Goal: Transaction & Acquisition: Book appointment/travel/reservation

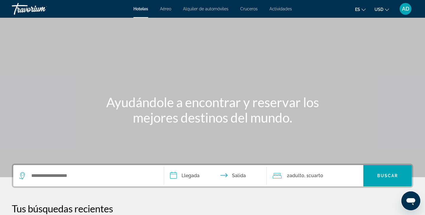
click at [279, 9] on span "Actividades" at bounding box center [280, 8] width 22 height 5
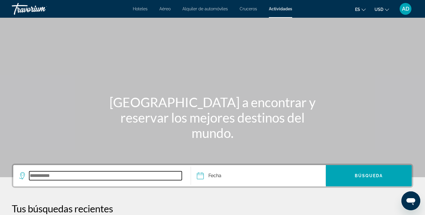
click at [60, 176] on input "Search widget" at bounding box center [105, 175] width 153 height 9
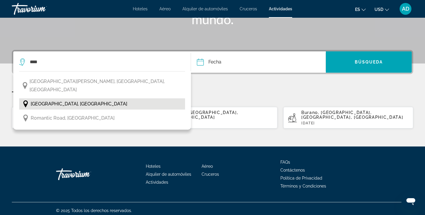
click at [68, 98] on button "[GEOGRAPHIC_DATA], [GEOGRAPHIC_DATA]" at bounding box center [102, 103] width 166 height 11
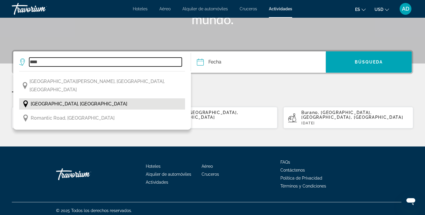
type input "**********"
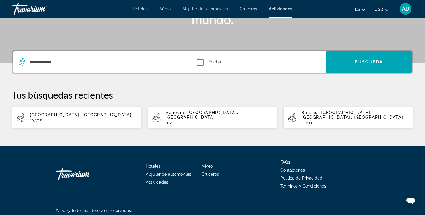
click at [201, 63] on input "Date" at bounding box center [228, 62] width 67 height 23
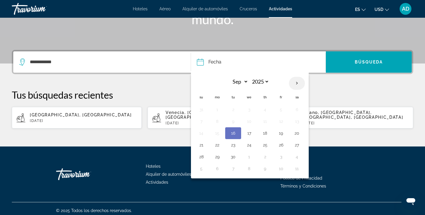
click at [296, 83] on th "Next month" at bounding box center [297, 83] width 16 height 13
select select "**"
click at [203, 122] on button "2" at bounding box center [200, 121] width 9 height 8
type input "**********"
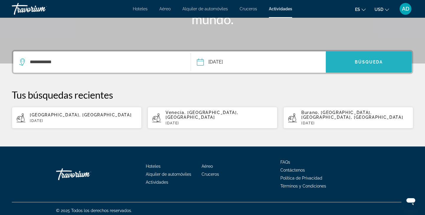
click at [369, 61] on span "Búsqueda" at bounding box center [369, 62] width 28 height 5
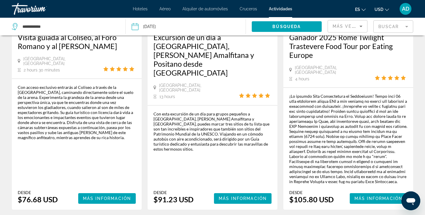
scroll to position [124, 0]
click at [107, 168] on div "Con acceso exclusivo entrarás al Coliseo a través de la Puerta de los Gladiador…" at bounding box center [77, 144] width 118 height 119
click at [103, 196] on span "Más información" at bounding box center [107, 198] width 48 height 5
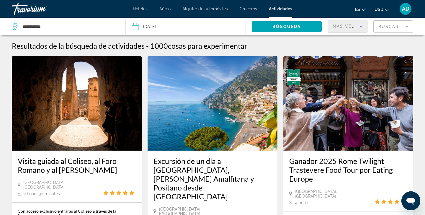
click at [362, 26] on icon "Sort by" at bounding box center [360, 26] width 7 height 7
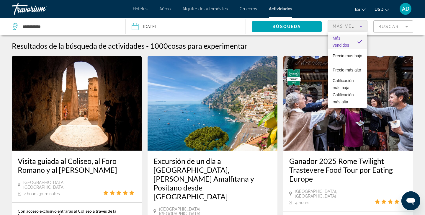
click at [314, 17] on div at bounding box center [212, 107] width 425 height 215
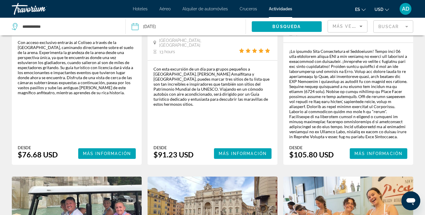
scroll to position [167, 0]
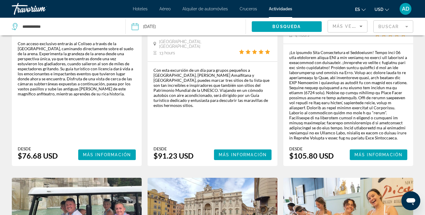
click at [112, 125] on div "Con acceso exclusivo entrarás al Coliseo a través de la Puerta de los Gladiador…" at bounding box center [77, 100] width 118 height 119
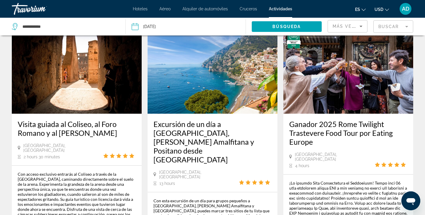
scroll to position [35, 0]
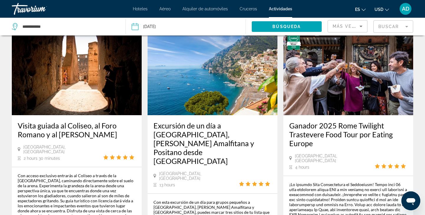
click at [104, 78] on img "Main content" at bounding box center [77, 68] width 130 height 94
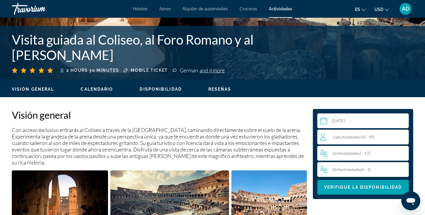
scroll to position [118, 0]
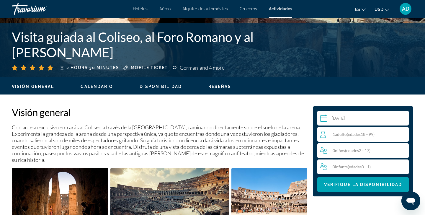
click at [388, 133] on div "1 Adulto Adulto ( edades 18 - 99)" at bounding box center [364, 134] width 88 height 7
click at [403, 134] on icon "Increment adults" at bounding box center [402, 133] width 5 height 5
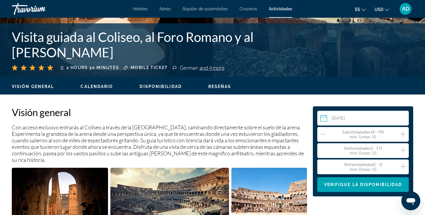
click at [403, 134] on icon "Increment adults" at bounding box center [402, 133] width 5 height 5
click at [404, 134] on icon "Increment adults" at bounding box center [402, 133] width 5 height 5
click at [404, 150] on icon "Increment children" at bounding box center [402, 150] width 5 height 7
click at [404, 150] on icon "Increment children" at bounding box center [402, 150] width 5 height 5
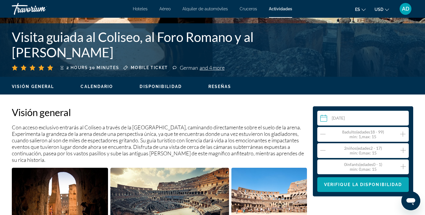
click at [371, 187] on span "Main content" at bounding box center [362, 184] width 91 height 14
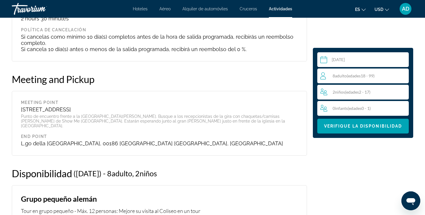
scroll to position [791, 0]
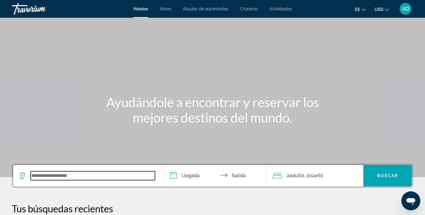
click at [50, 180] on input "Search widget" at bounding box center [93, 175] width 124 height 9
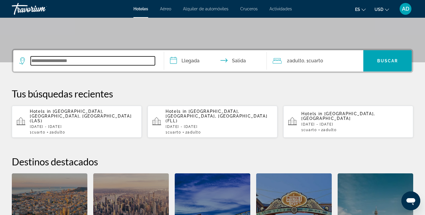
scroll to position [144, 0]
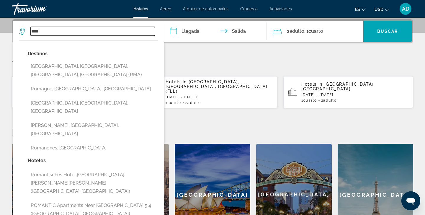
type input "****"
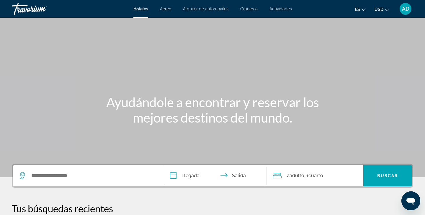
click at [279, 9] on span "Actividades" at bounding box center [280, 8] width 22 height 5
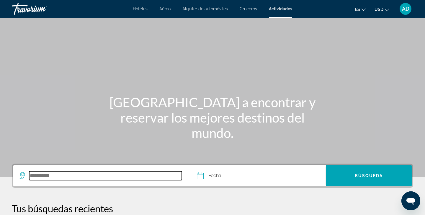
click at [65, 174] on input "Search widget" at bounding box center [105, 175] width 153 height 9
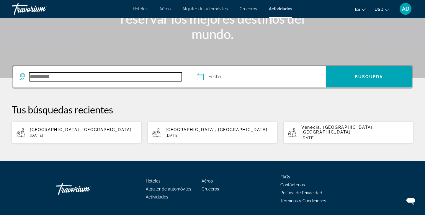
scroll to position [114, 0]
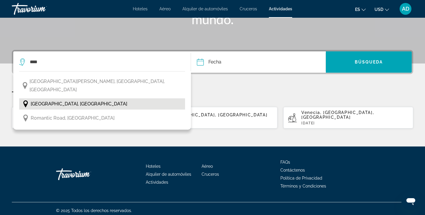
click at [54, 100] on span "[GEOGRAPHIC_DATA], [GEOGRAPHIC_DATA]" at bounding box center [79, 104] width 96 height 8
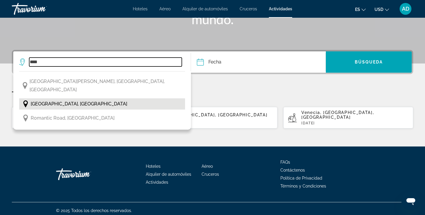
type input "**********"
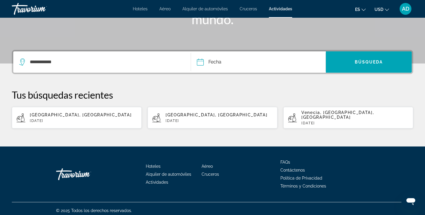
click at [200, 65] on input "Date" at bounding box center [228, 62] width 67 height 23
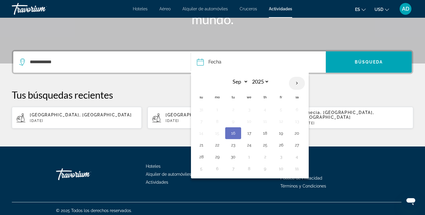
click at [296, 84] on th "Next month" at bounding box center [297, 83] width 16 height 13
select select "**"
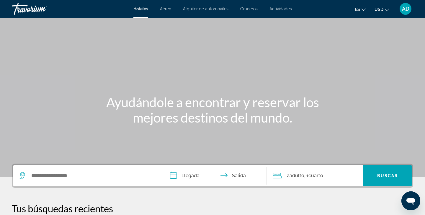
click at [280, 10] on span "Actividades" at bounding box center [280, 8] width 22 height 5
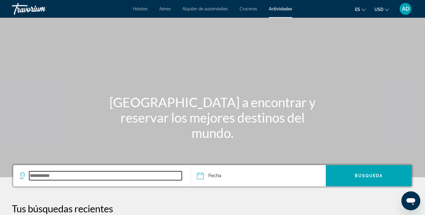
click at [64, 176] on input "Search widget" at bounding box center [105, 175] width 153 height 9
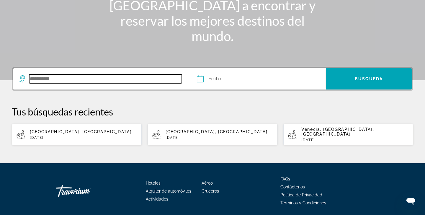
scroll to position [114, 0]
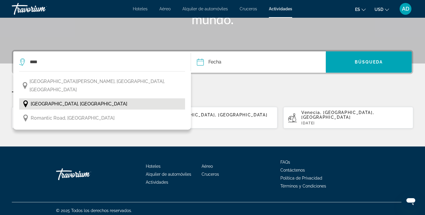
click at [55, 100] on span "[GEOGRAPHIC_DATA], [GEOGRAPHIC_DATA]" at bounding box center [79, 104] width 96 height 8
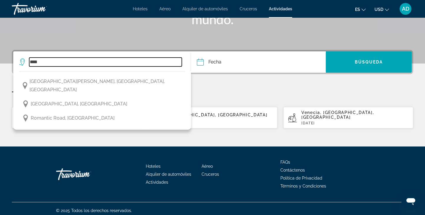
type input "****"
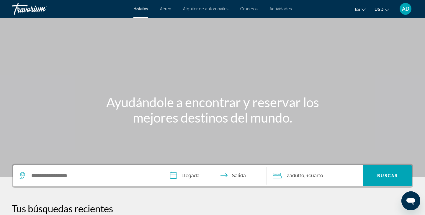
click at [279, 10] on span "Actividades" at bounding box center [280, 8] width 22 height 5
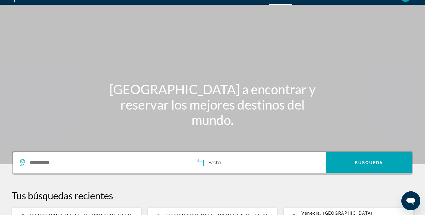
scroll to position [14, 0]
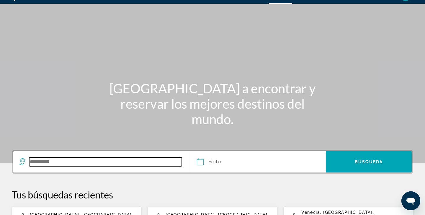
click at [42, 164] on input "Search widget" at bounding box center [105, 161] width 153 height 9
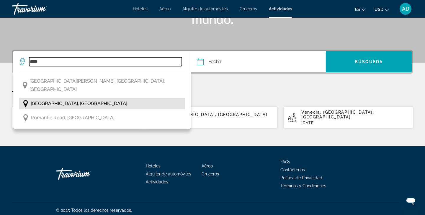
scroll to position [114, 0]
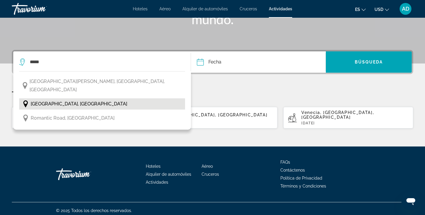
click at [47, 100] on span "[GEOGRAPHIC_DATA], [GEOGRAPHIC_DATA]" at bounding box center [79, 104] width 96 height 8
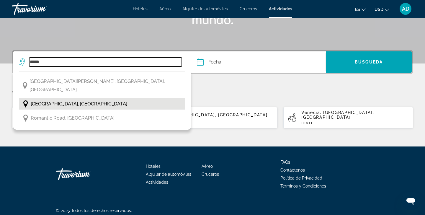
type input "**********"
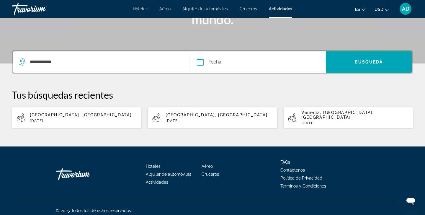
click at [201, 62] on input "Date" at bounding box center [228, 62] width 67 height 23
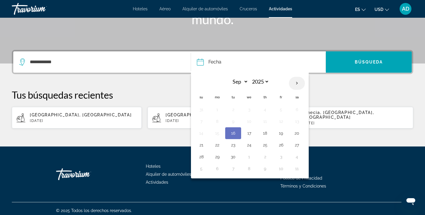
click at [297, 84] on th "Next month" at bounding box center [297, 83] width 16 height 13
select select "**"
click at [201, 122] on button "2" at bounding box center [200, 121] width 9 height 8
type input "**********"
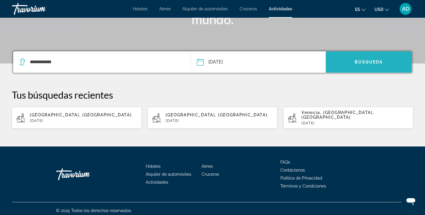
click at [368, 60] on span "Búsqueda" at bounding box center [369, 62] width 28 height 5
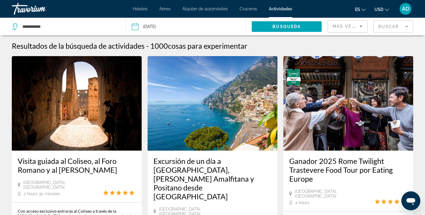
click at [109, 114] on img "Main content" at bounding box center [77, 103] width 130 height 94
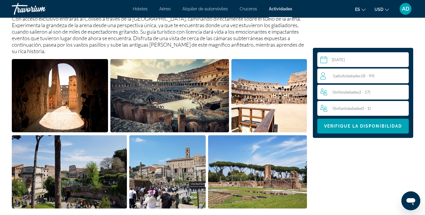
scroll to position [227, 0]
click at [397, 71] on div "1 Adulto Adulto ( edades 18 - 99)" at bounding box center [364, 75] width 89 height 15
click at [405, 75] on div "1 Adulto Adulto ( edades 18 - 99) min : 1, max : 15" at bounding box center [364, 75] width 88 height 9
click at [405, 75] on icon "Increment adults" at bounding box center [402, 75] width 5 height 5
click at [404, 75] on icon "Increment adults" at bounding box center [402, 75] width 5 height 5
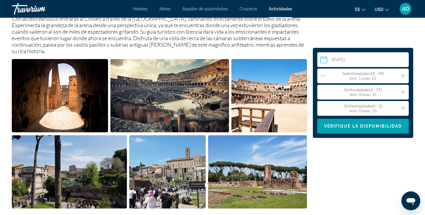
click at [404, 75] on icon "Increment adults" at bounding box center [402, 75] width 5 height 5
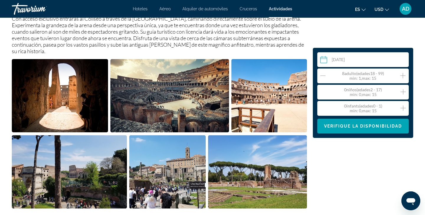
click at [403, 91] on icon "Increment children" at bounding box center [402, 91] width 5 height 7
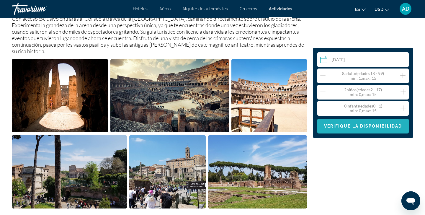
click at [357, 128] on span "Verifique la disponibilidad" at bounding box center [363, 126] width 78 height 5
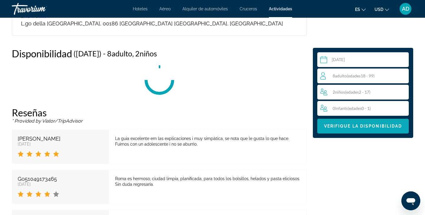
scroll to position [939, 0]
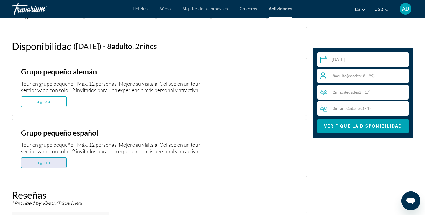
click at [48, 160] on span "09:00" at bounding box center [44, 162] width 14 height 5
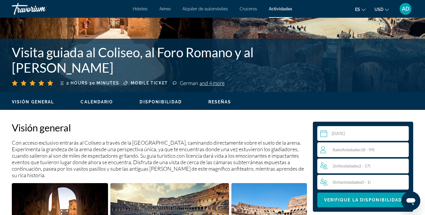
scroll to position [106, 0]
